Goal: Transaction & Acquisition: Purchase product/service

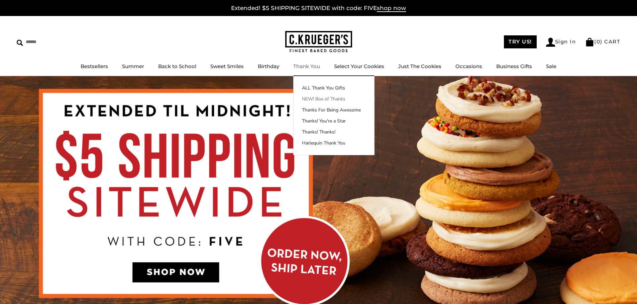
click at [319, 100] on link "NEW! Box of Thanks" at bounding box center [333, 99] width 81 height 7
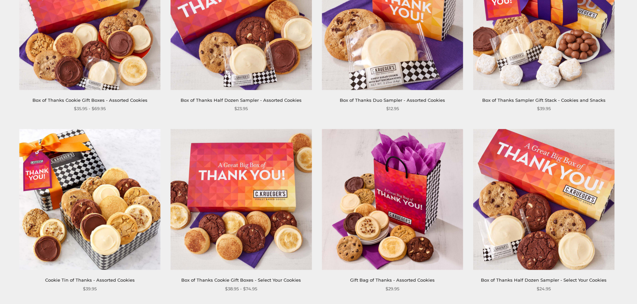
click at [135, 90] on img at bounding box center [89, 19] width 141 height 141
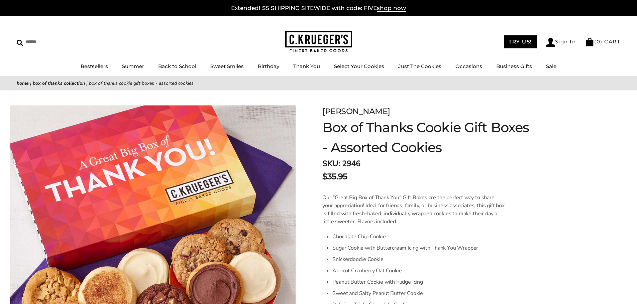
click at [235, 190] on img at bounding box center [152, 241] width 285 height 271
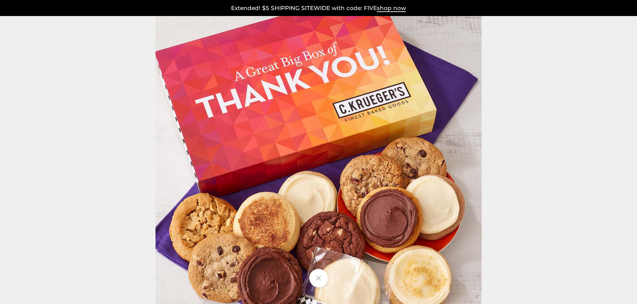
click at [515, 102] on div at bounding box center [495, 163] width 681 height 326
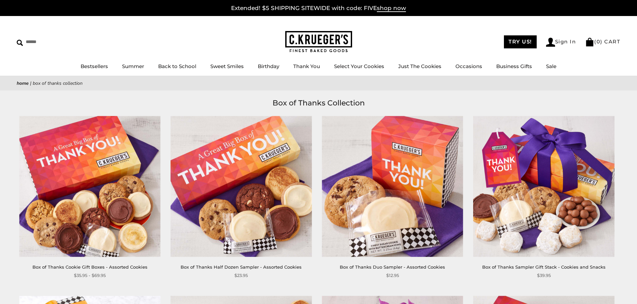
click at [100, 147] on img at bounding box center [89, 186] width 141 height 141
